Goal: Task Accomplishment & Management: Manage account settings

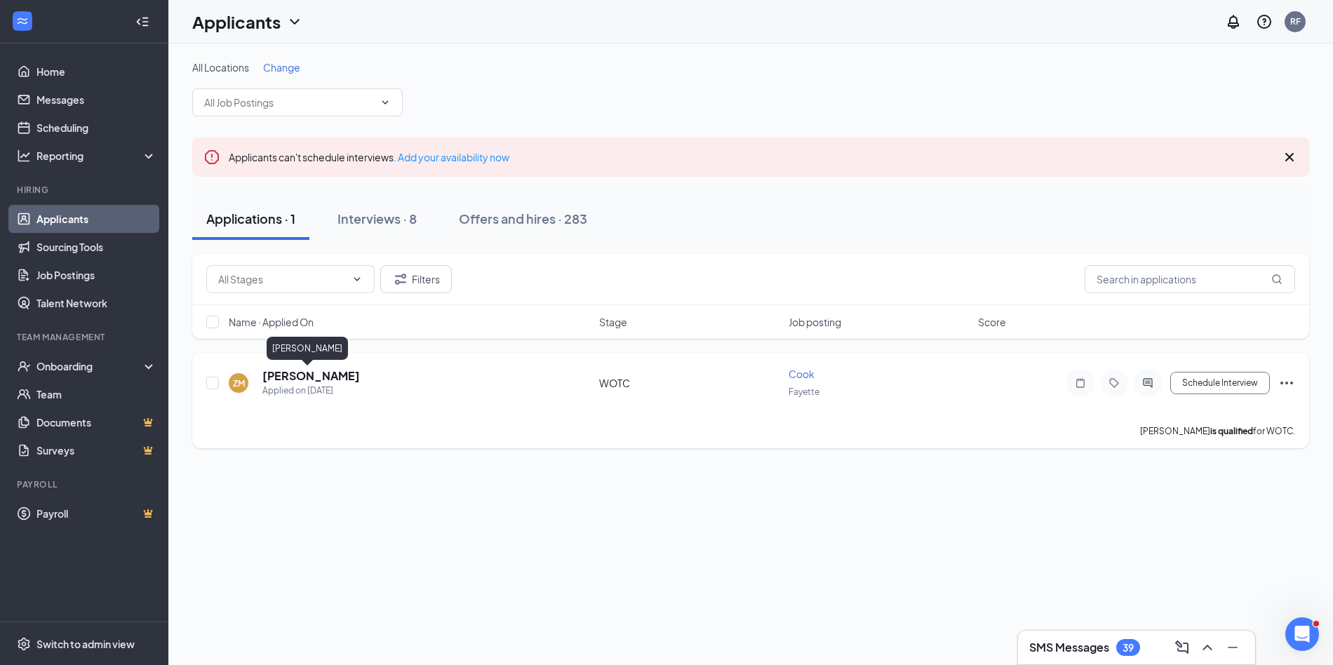
click at [299, 372] on h5 "[PERSON_NAME]" at bounding box center [311, 375] width 98 height 15
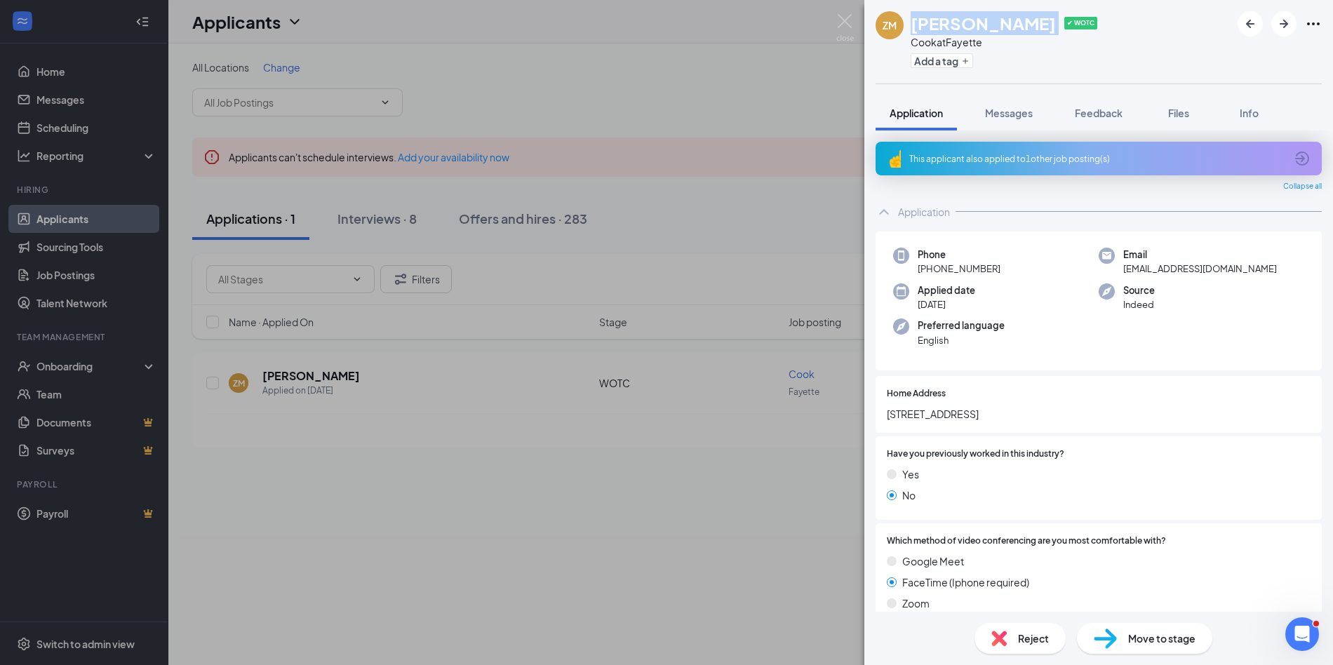
drag, startPoint x: 1022, startPoint y: 25, endPoint x: 913, endPoint y: 25, distance: 108.7
click at [913, 25] on div "[PERSON_NAME][GEOGRAPHIC_DATA] ✔ WOTC" at bounding box center [1004, 23] width 187 height 24
copy h1 "[PERSON_NAME]"
drag, startPoint x: 1258, startPoint y: 266, endPoint x: 1114, endPoint y: 269, distance: 143.8
click at [1114, 269] on div "Email [EMAIL_ADDRESS][DOMAIN_NAME]" at bounding box center [1202, 262] width 206 height 29
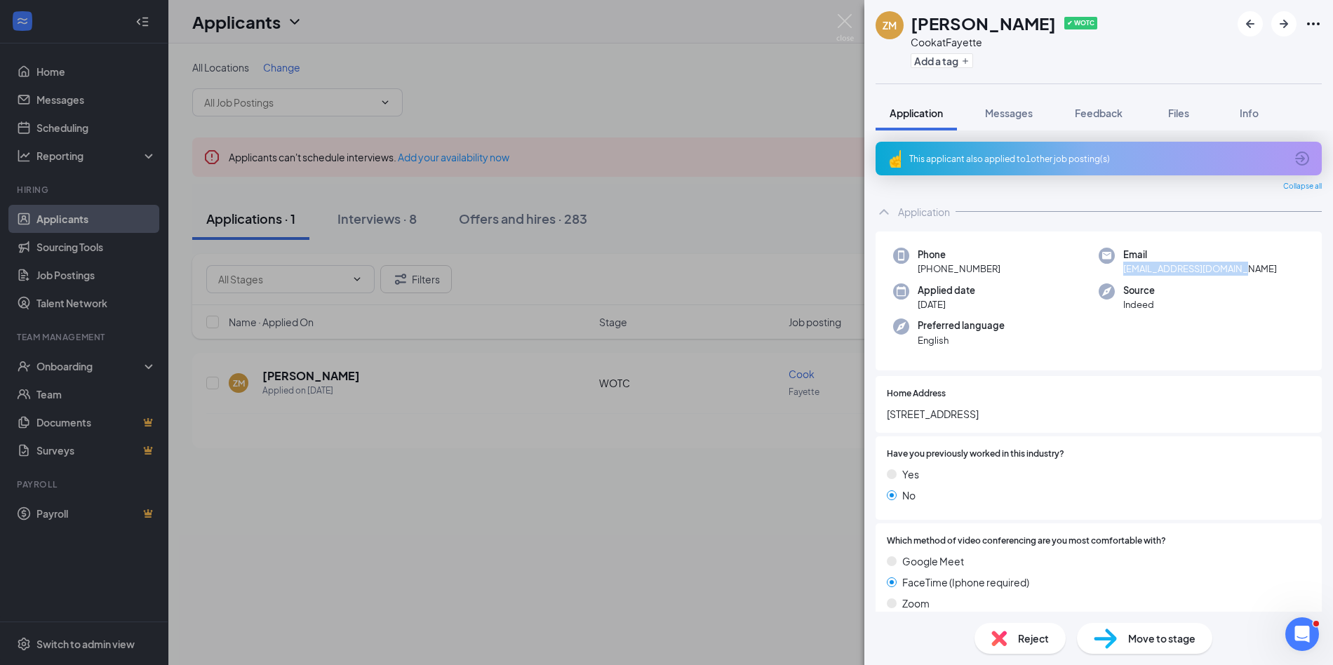
copy span "[EMAIL_ADDRESS][DOMAIN_NAME]"
drag, startPoint x: 1001, startPoint y: 267, endPoint x: 937, endPoint y: 269, distance: 63.9
click at [924, 269] on div "Phone [PHONE_NUMBER]" at bounding box center [996, 262] width 206 height 29
drag, startPoint x: 1006, startPoint y: 272, endPoint x: 932, endPoint y: 266, distance: 73.9
click at [930, 266] on div "Phone [PHONE_NUMBER]" at bounding box center [996, 262] width 206 height 29
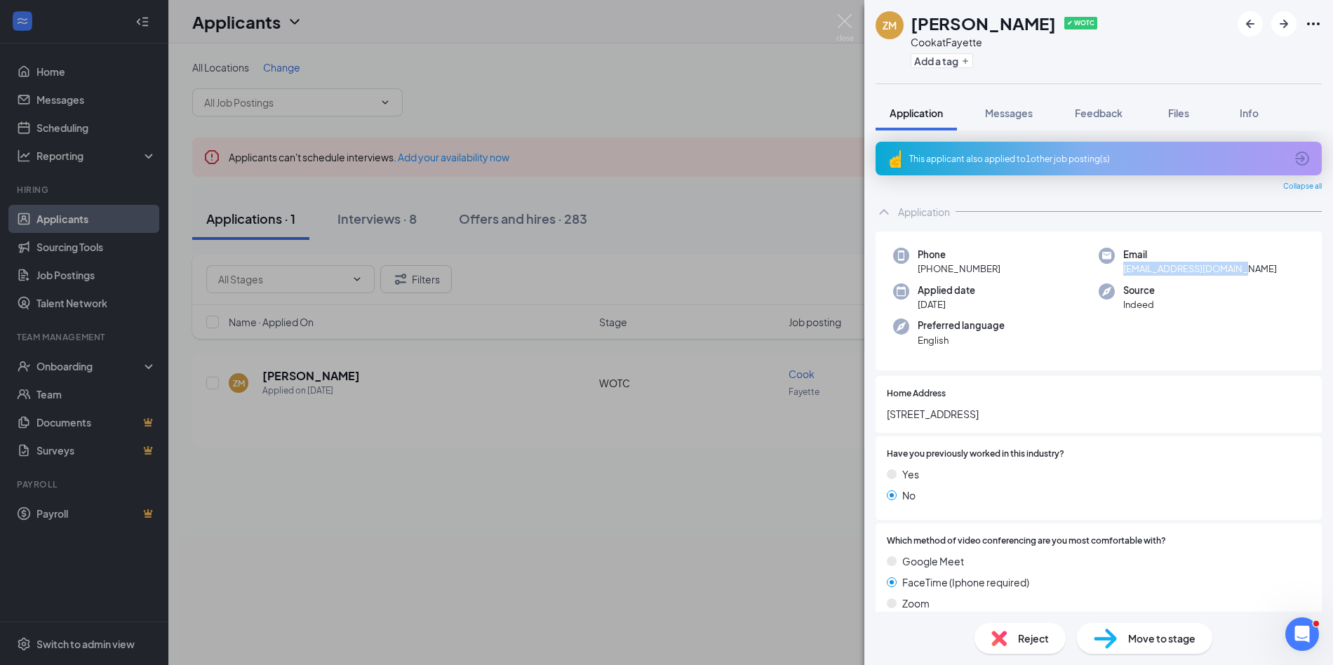
copy span "[PHONE_NUMBER]"
click at [1172, 109] on span "Files" at bounding box center [1178, 113] width 21 height 13
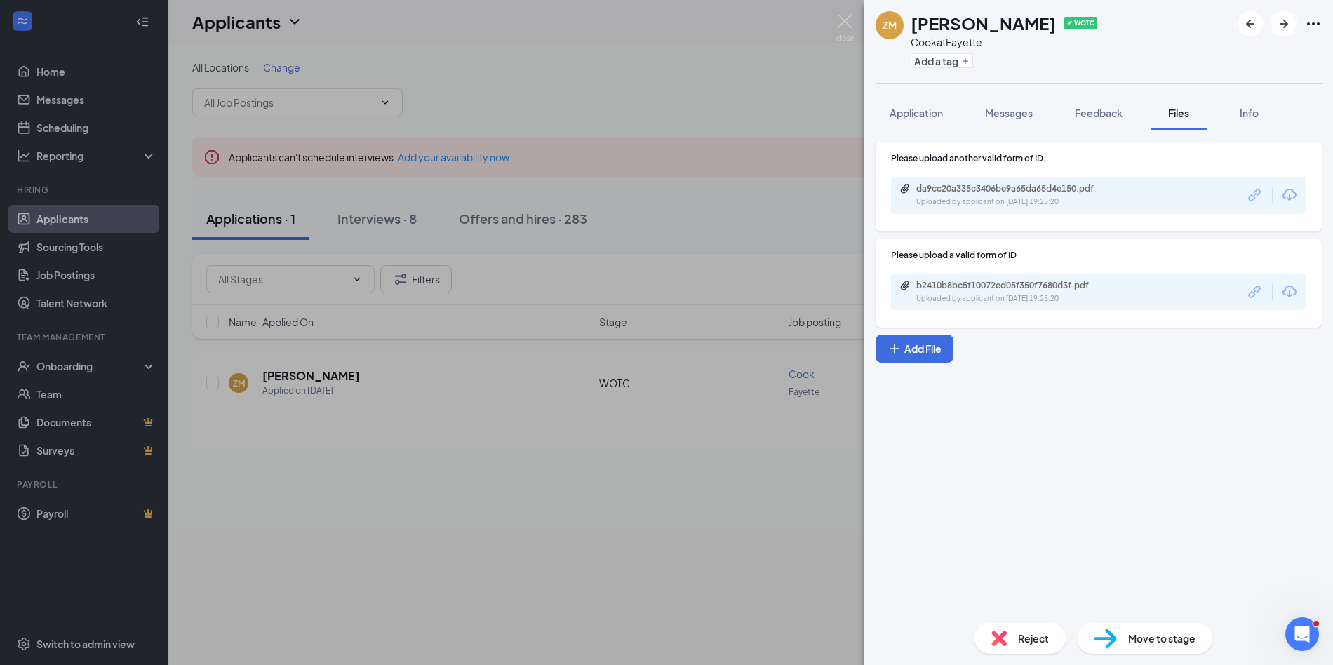
click at [979, 293] on div "Uploaded by applicant on [DATE] 19:25:20" at bounding box center [1021, 298] width 210 height 11
click at [1031, 202] on div "Uploaded by applicant on [DATE] 19:25:20" at bounding box center [1021, 201] width 210 height 11
click at [844, 13] on div "ZM [PERSON_NAME] ✔ WOTC Cook at [GEOGRAPHIC_DATA] Add a tag Application Message…" at bounding box center [666, 332] width 1333 height 665
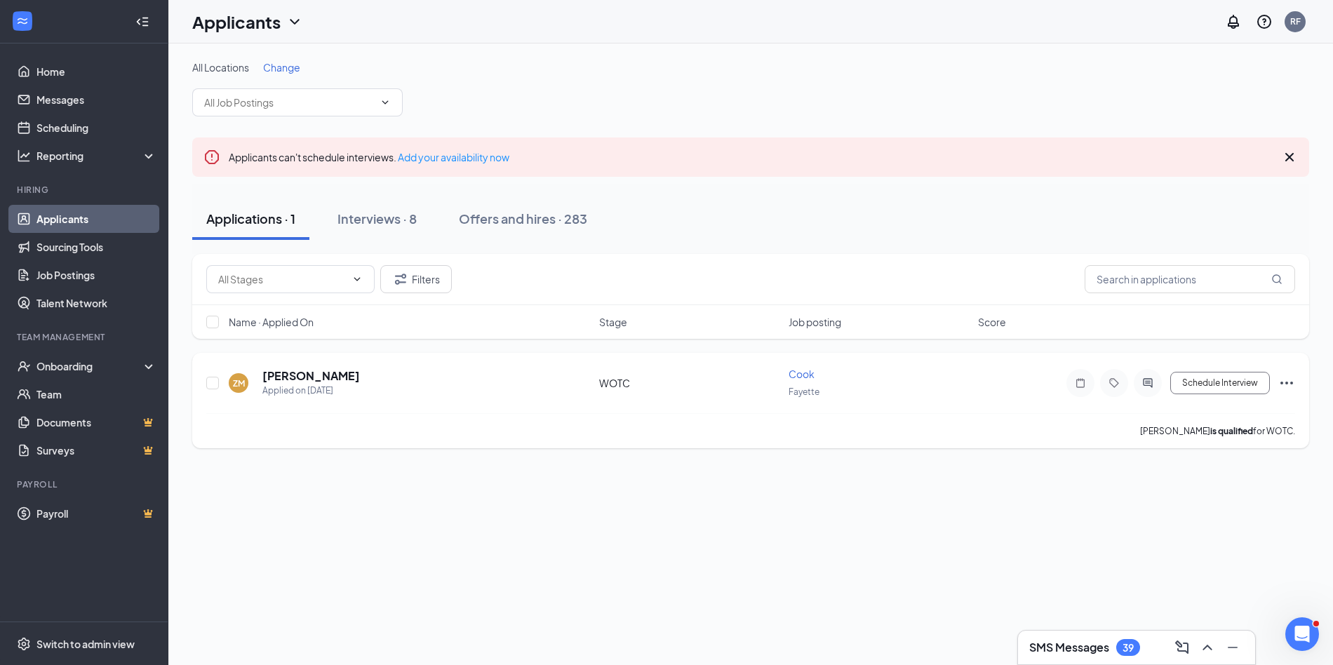
click at [1288, 384] on icon "Ellipses" at bounding box center [1286, 383] width 17 height 17
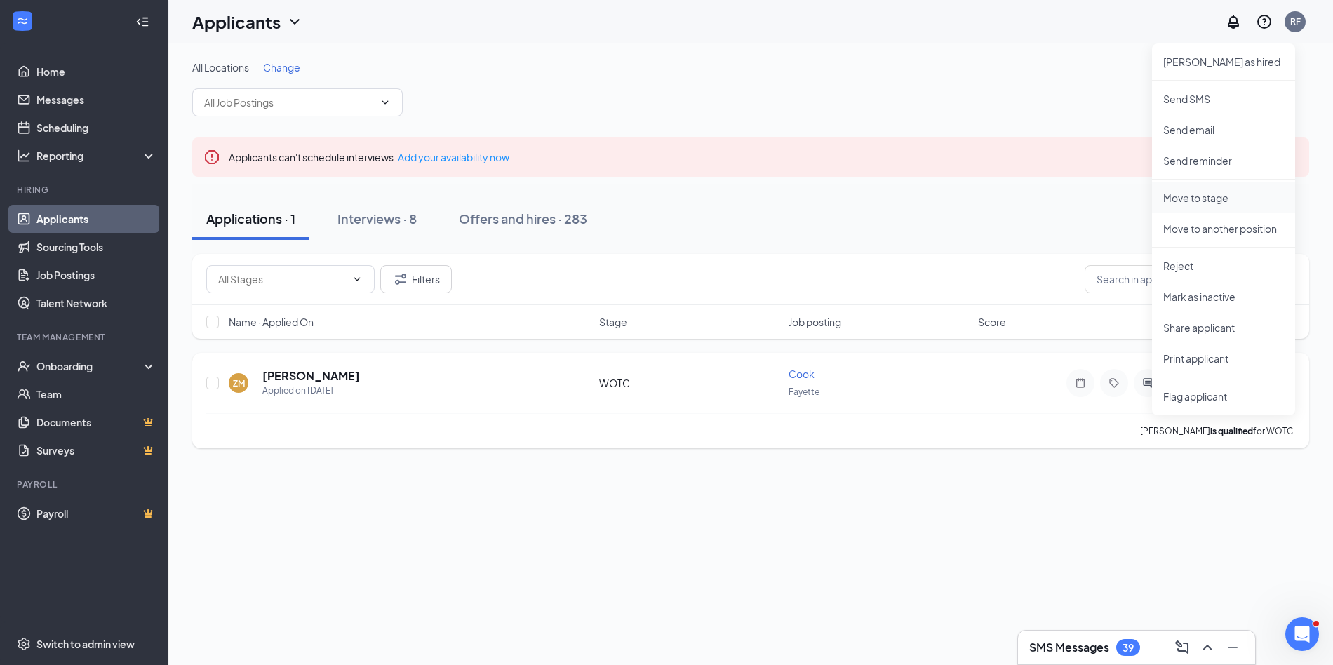
click at [1194, 203] on p "Move to stage" at bounding box center [1223, 198] width 121 height 14
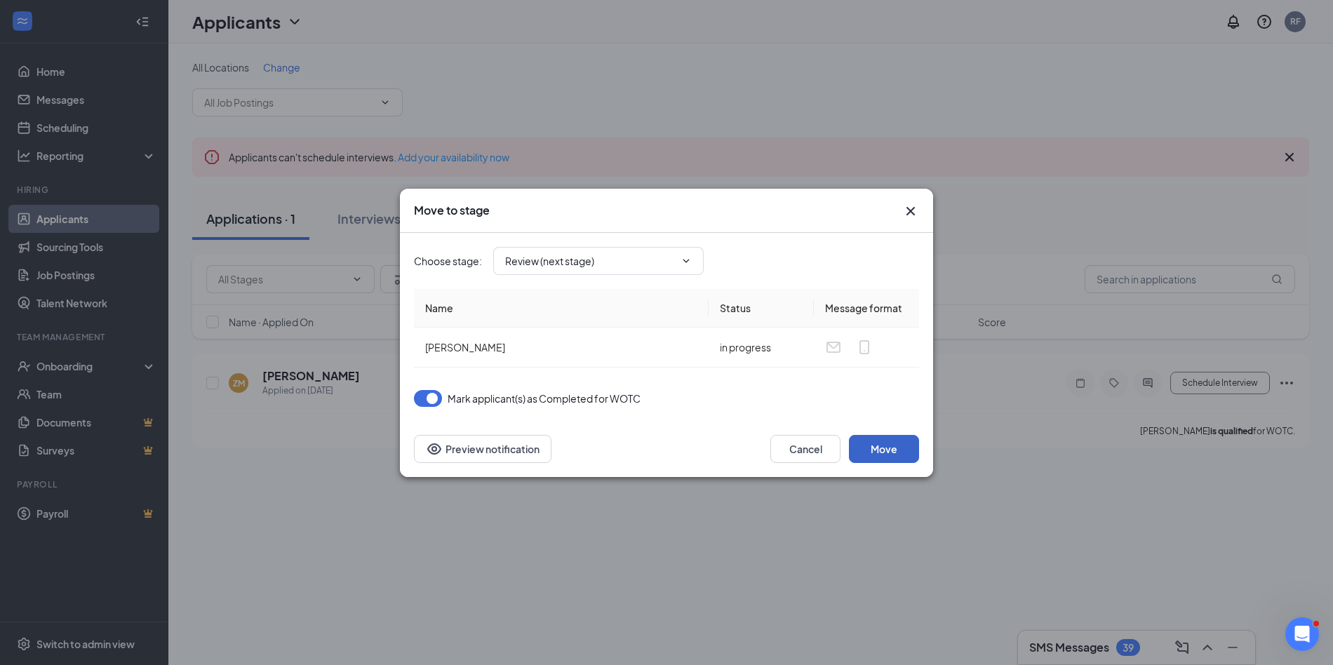
click at [880, 453] on button "Move" at bounding box center [884, 449] width 70 height 28
